Goal: Information Seeking & Learning: Learn about a topic

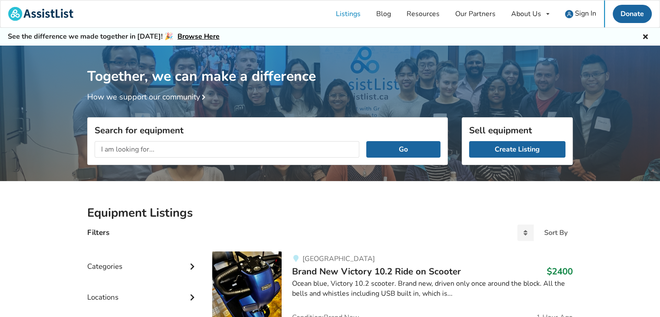
click at [104, 148] on input "text" at bounding box center [227, 149] width 265 height 16
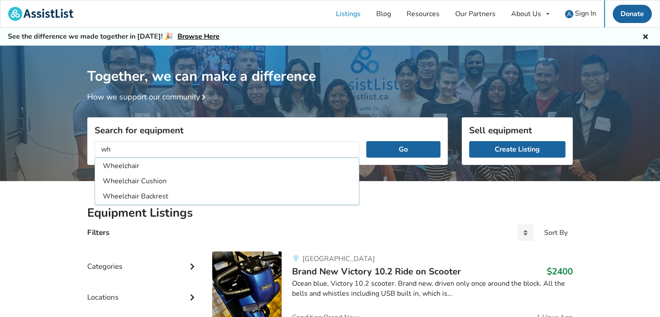
type input "w"
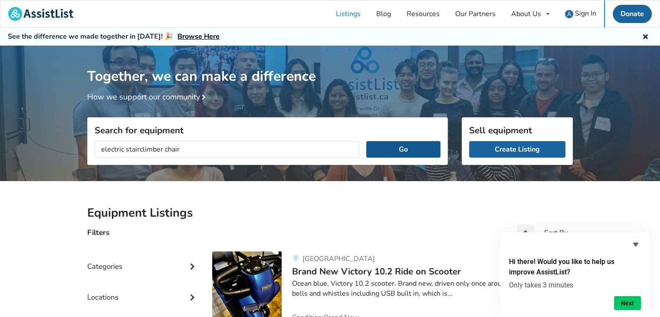
type input "electric stairclimber chair"
click at [402, 147] on button "Go" at bounding box center [403, 149] width 74 height 16
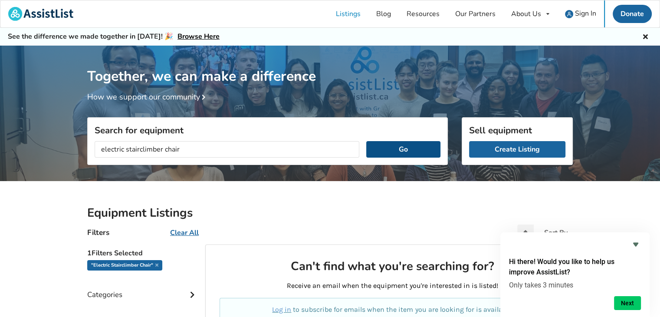
scroll to position [130, 0]
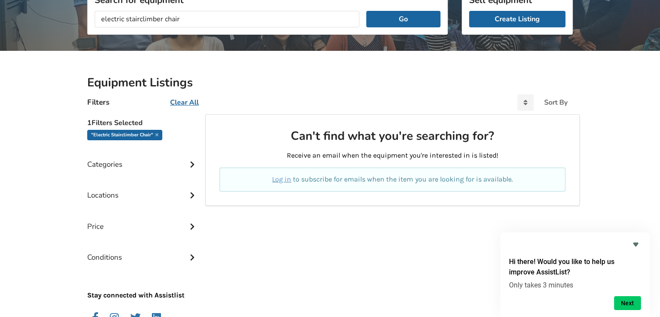
click at [191, 164] on icon at bounding box center [192, 163] width 9 height 7
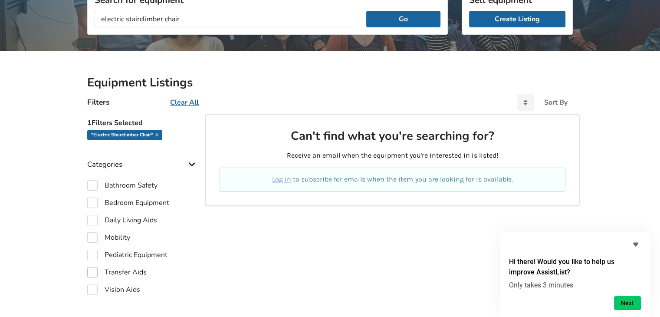
click at [92, 271] on label "Transfer Aids" at bounding box center [116, 272] width 59 height 10
checkbox input "true"
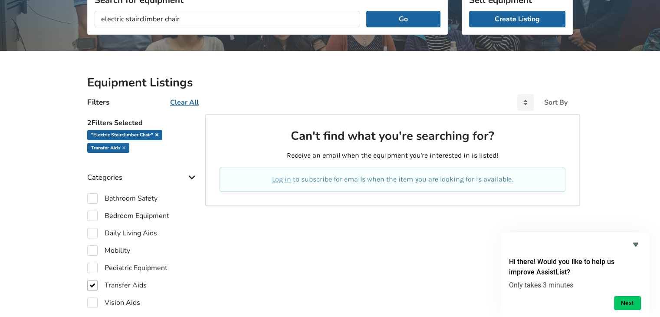
click at [158, 135] on icon at bounding box center [156, 134] width 3 height 4
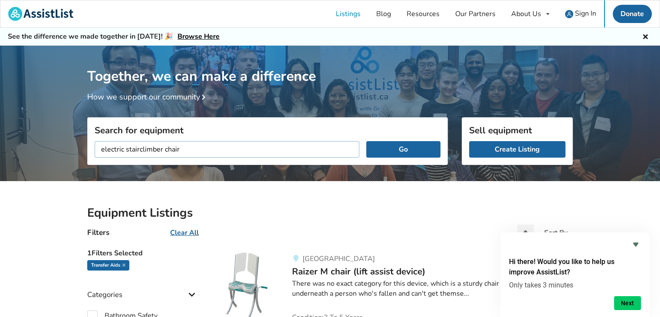
drag, startPoint x: 182, startPoint y: 148, endPoint x: 89, endPoint y: 127, distance: 96.0
click at [89, 127] on div "Search for equipment electric stairclimber chair Go" at bounding box center [267, 141] width 361 height 48
type input "wheelchair lift"
click at [406, 149] on button "Go" at bounding box center [403, 149] width 74 height 16
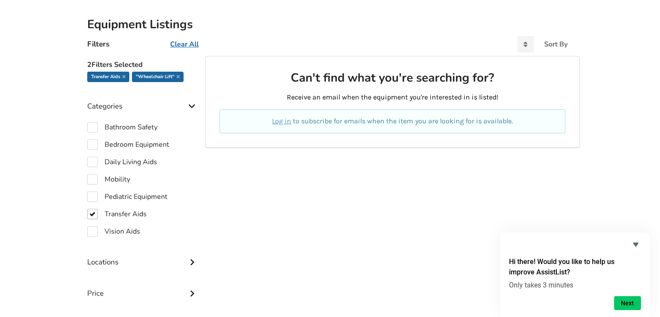
scroll to position [174, 0]
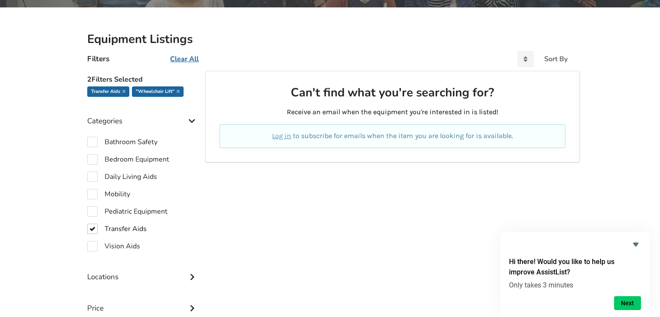
click at [92, 228] on label "Transfer Aids" at bounding box center [116, 229] width 59 height 10
checkbox input "false"
click at [92, 193] on label "Mobility" at bounding box center [108, 194] width 43 height 10
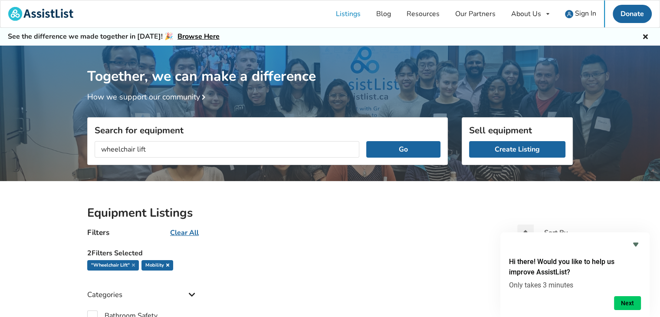
click at [167, 263] on icon at bounding box center [167, 265] width 3 height 4
checkbox input "false"
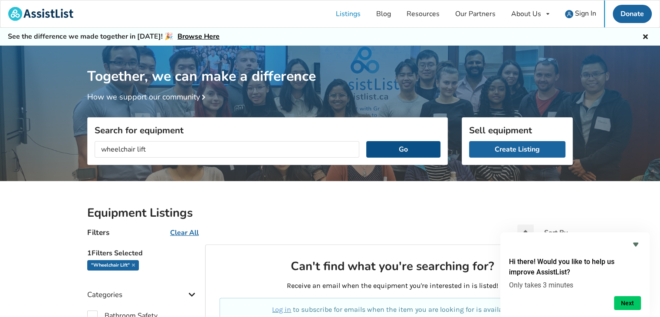
click at [394, 145] on button "Go" at bounding box center [403, 149] width 74 height 16
drag, startPoint x: 135, startPoint y: 148, endPoint x: 96, endPoint y: 143, distance: 39.9
click at [96, 143] on input "wheelchair lift" at bounding box center [227, 149] width 265 height 16
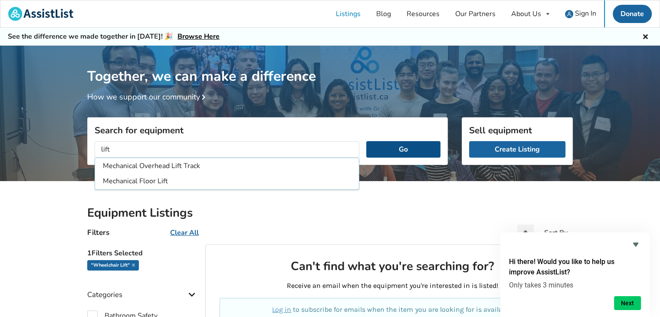
click at [396, 145] on button "Go" at bounding box center [403, 149] width 74 height 16
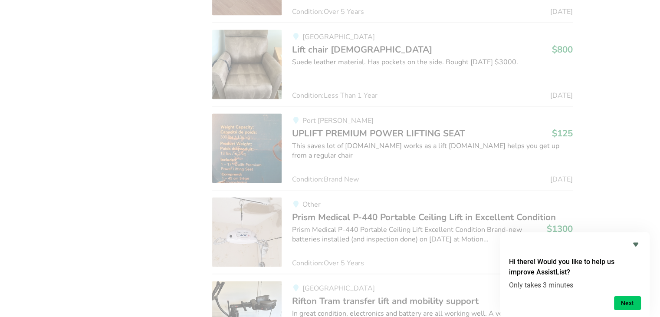
scroll to position [1239, 0]
click at [634, 243] on icon "Hide survey" at bounding box center [636, 244] width 10 height 10
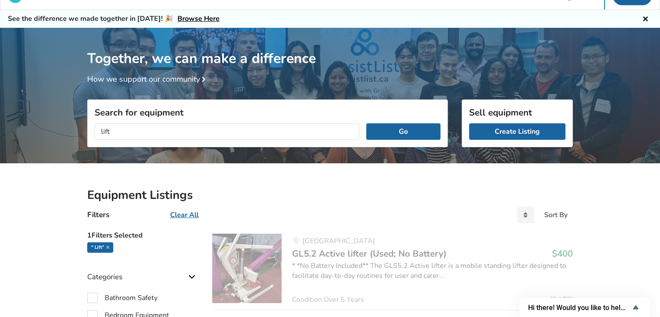
scroll to position [0, 0]
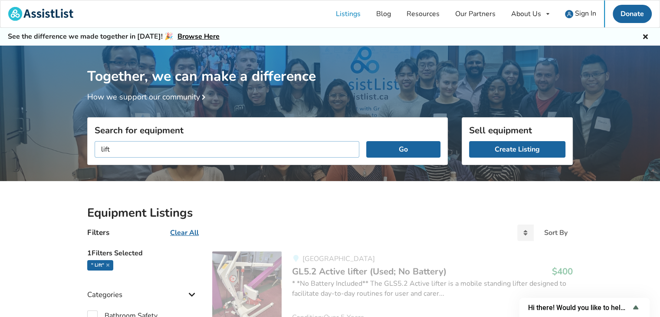
click at [114, 146] on input "lift" at bounding box center [227, 149] width 265 height 16
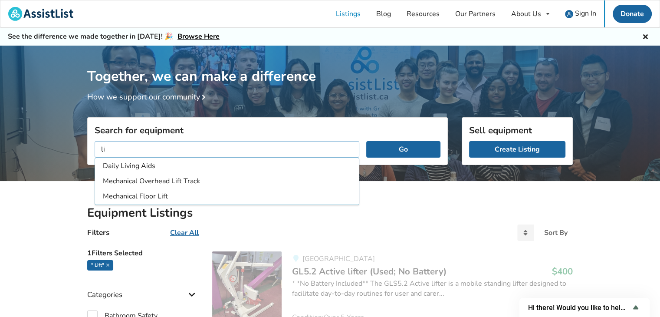
type input "l"
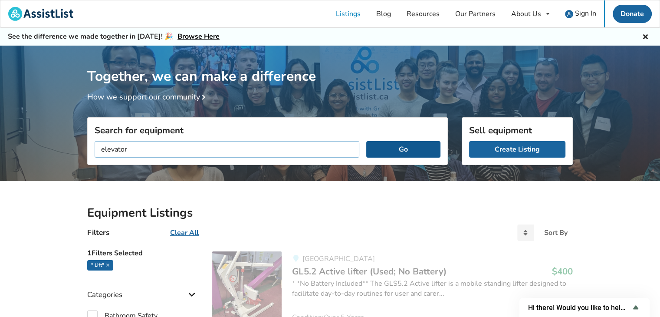
type input "elevator"
click at [400, 152] on button "Go" at bounding box center [403, 149] width 74 height 16
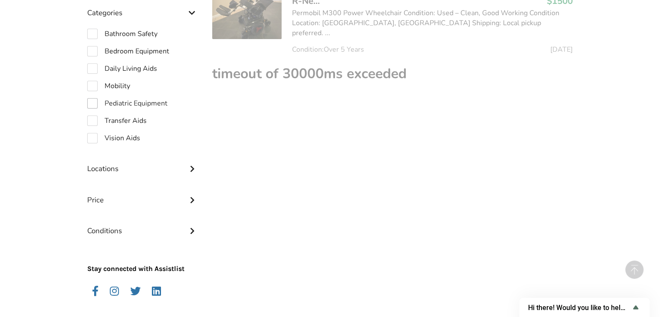
scroll to position [269, 0]
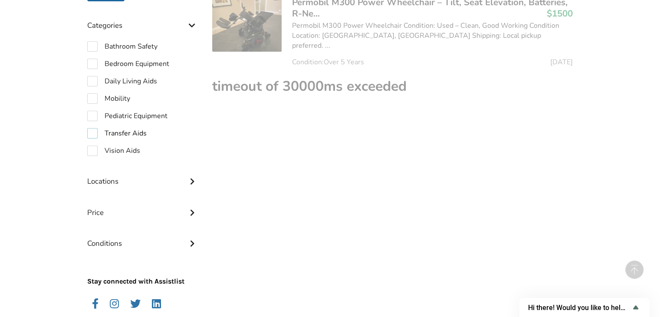
click at [92, 132] on label "Transfer Aids" at bounding box center [116, 133] width 59 height 10
checkbox input "true"
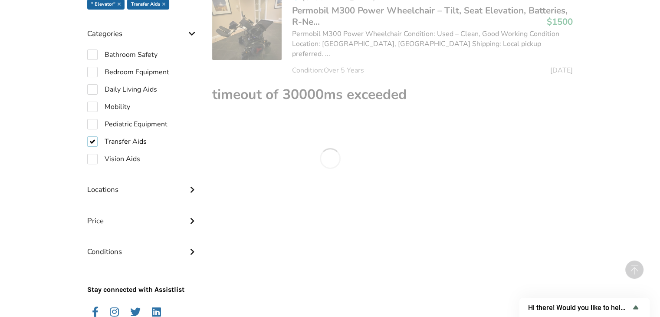
scroll to position [52, 0]
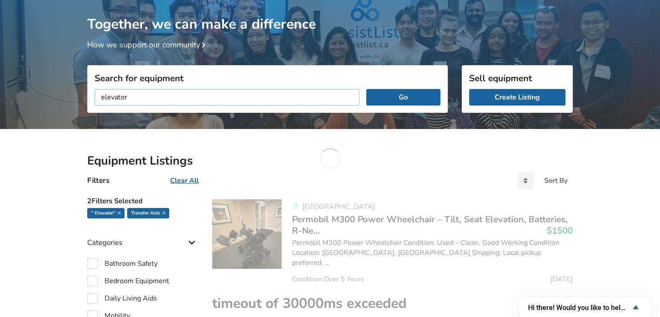
drag, startPoint x: 129, startPoint y: 95, endPoint x: 78, endPoint y: 89, distance: 51.6
click at [78, 89] on div "Together, we can make a difference How we support our community Search for equi…" at bounding box center [330, 275] width 660 height 565
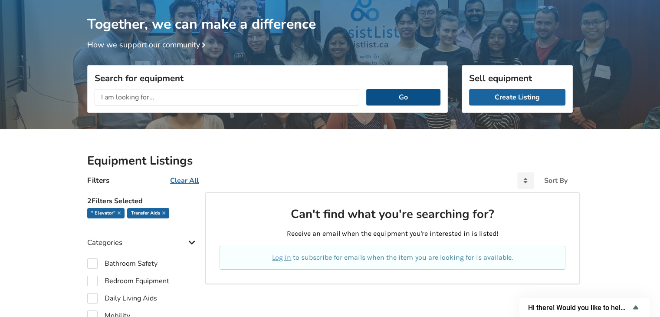
click at [401, 94] on button "Go" at bounding box center [403, 97] width 74 height 16
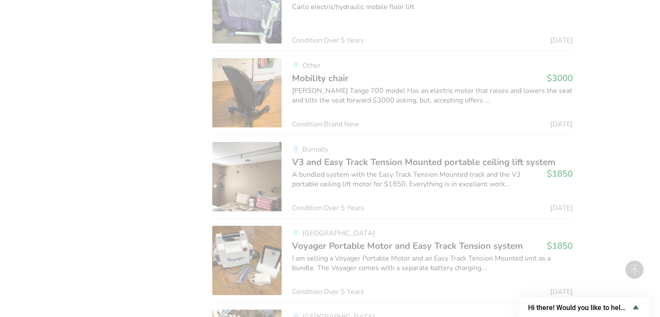
scroll to position [2159, 0]
